Goal: Information Seeking & Learning: Learn about a topic

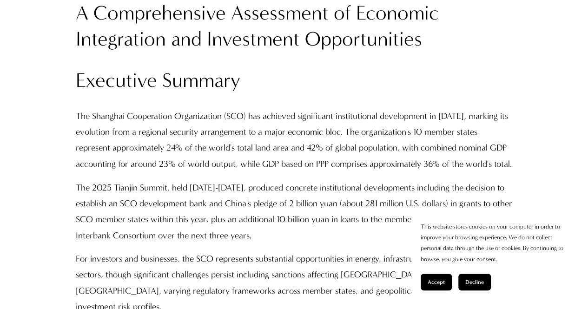
scroll to position [711, 0]
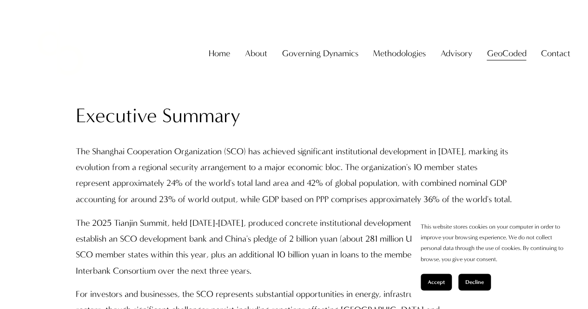
scroll to position [675, 0]
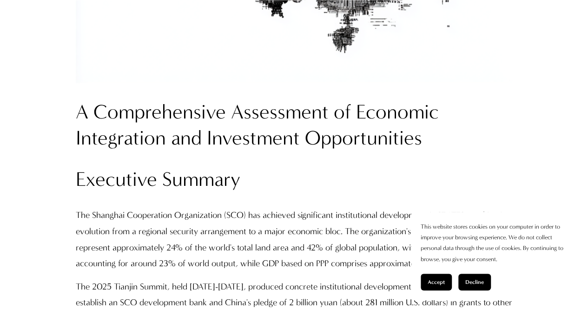
scroll to position [671, 0]
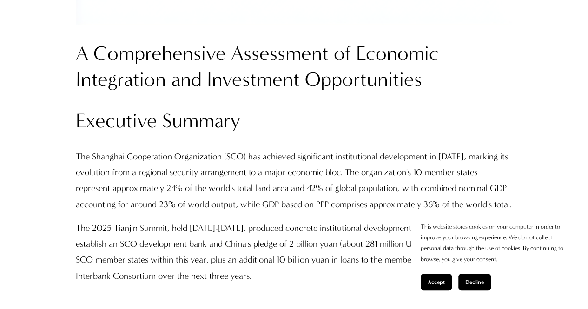
click at [299, 111] on h2 "Executive Summary" at bounding box center [294, 121] width 436 height 26
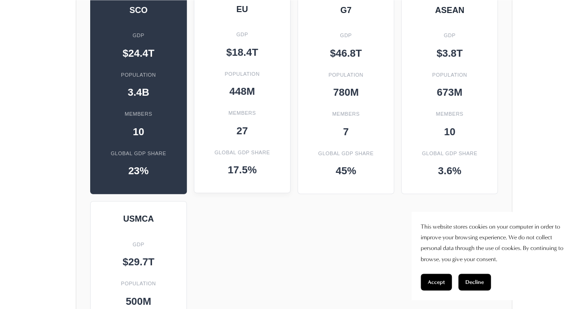
scroll to position [1140, 0]
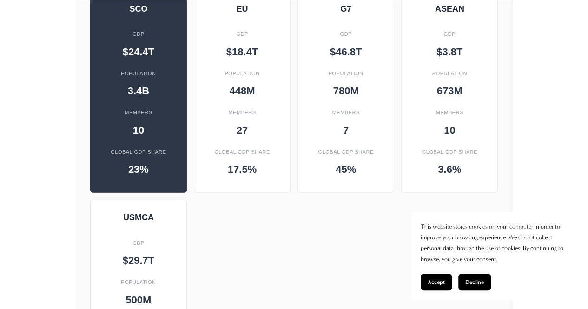
click at [438, 282] on span "Accept" at bounding box center [435, 282] width 17 height 7
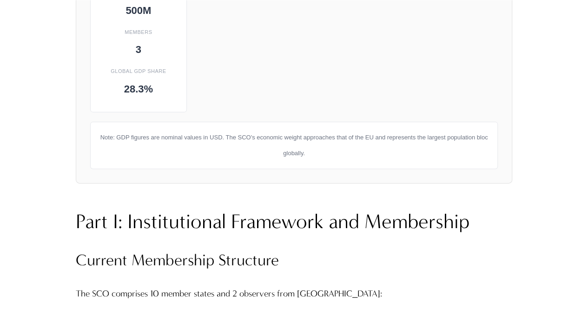
scroll to position [1429, 0]
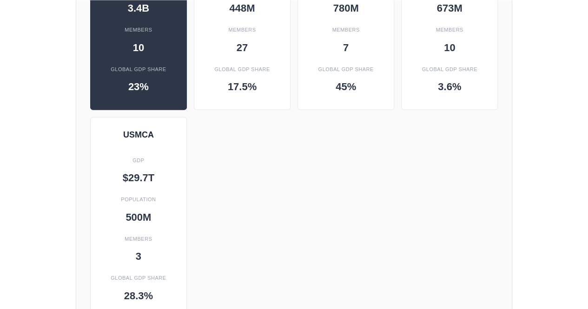
click at [318, 241] on div "SCO GDP $24.4T Population 3.4B Members 10 Global GDP Share 23% EU GDP $18.4T Po…" at bounding box center [293, 113] width 407 height 411
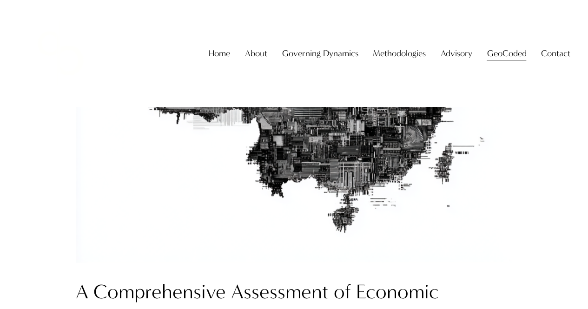
scroll to position [432, 0]
